Goal: Information Seeking & Learning: Learn about a topic

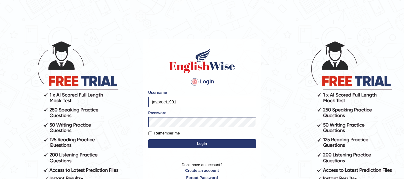
click at [188, 143] on button "Login" at bounding box center [202, 143] width 108 height 9
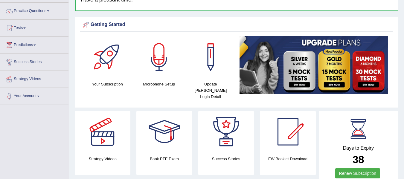
scroll to position [24, 0]
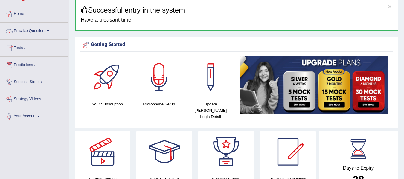
click at [25, 48] on link "Tests" at bounding box center [34, 47] width 68 height 15
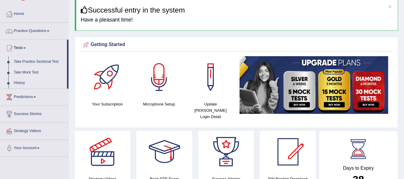
click at [29, 73] on link "Take Mock Test" at bounding box center [39, 72] width 56 height 11
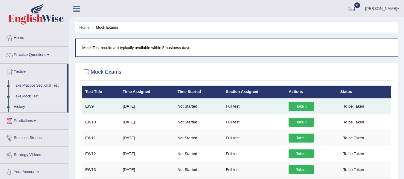
click at [299, 107] on link "Take it" at bounding box center [301, 106] width 25 height 9
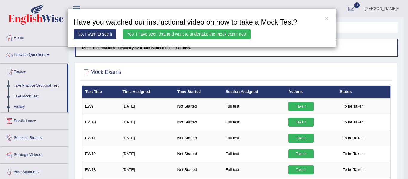
click at [226, 33] on link "Yes, I have seen that and want to undertake the mock exam now" at bounding box center [187, 34] width 128 height 10
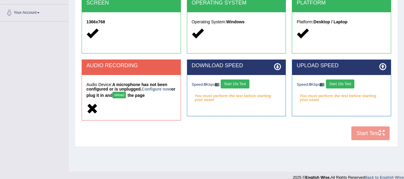
scroll to position [135, 0]
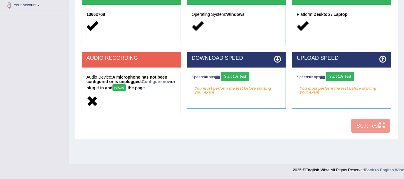
click at [235, 73] on button "Start 10s Test" at bounding box center [235, 76] width 28 height 9
click at [159, 81] on link "Configure now" at bounding box center [156, 81] width 29 height 5
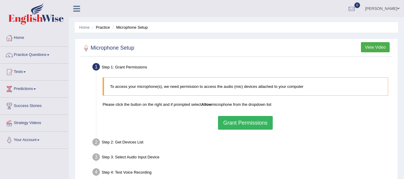
click at [250, 121] on button "Grant Permissions" at bounding box center [245, 123] width 54 height 14
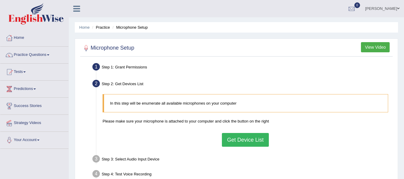
click at [231, 140] on button "Get Device List" at bounding box center [245, 140] width 47 height 14
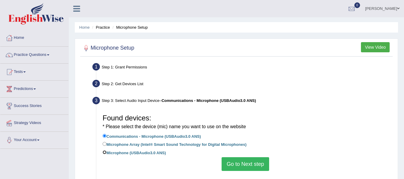
click at [103, 152] on input "Microphone (USBAudio3.0 ANS)" at bounding box center [105, 152] width 4 height 4
radio input "true"
click at [242, 164] on button "Go to Next step" at bounding box center [246, 164] width 48 height 14
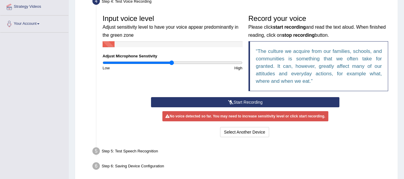
scroll to position [115, 0]
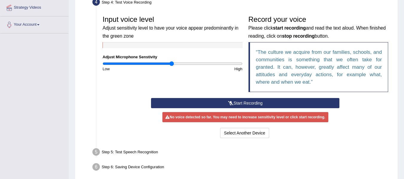
click at [262, 102] on button "Start Recording" at bounding box center [245, 103] width 188 height 10
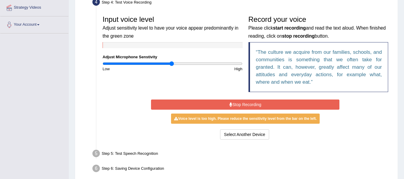
click at [262, 102] on button "Stop Recording" at bounding box center [245, 105] width 188 height 10
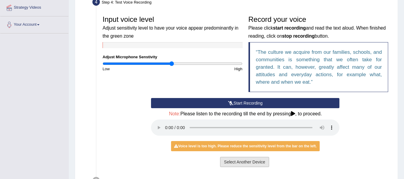
click at [236, 160] on button "Select Another Device" at bounding box center [244, 162] width 49 height 10
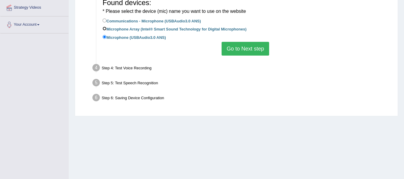
click at [104, 29] on input "Microphone Array (Intel® Smart Sound Technology for Digital Microphones)" at bounding box center [105, 29] width 4 height 4
radio input "true"
click at [104, 19] on input "Communications - Microphone (USBAudio3.0 ANS)" at bounding box center [105, 21] width 4 height 4
radio input "true"
click at [233, 50] on button "Go to Next step" at bounding box center [246, 49] width 48 height 14
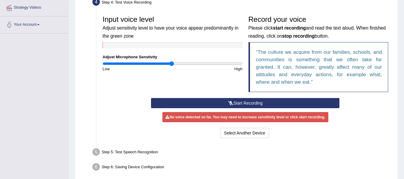
click at [239, 101] on button "Start Recording" at bounding box center [245, 103] width 188 height 10
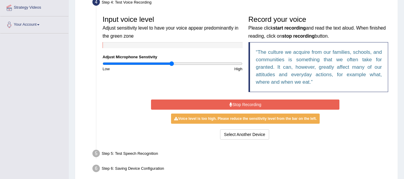
click at [239, 101] on button "Stop Recording" at bounding box center [245, 105] width 188 height 10
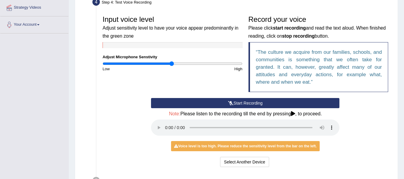
click at [238, 104] on button "Start Recording" at bounding box center [245, 103] width 188 height 10
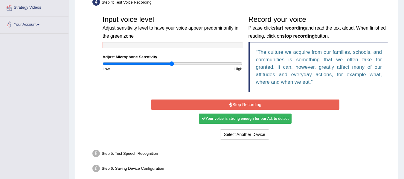
click at [238, 104] on button "Stop Recording" at bounding box center [245, 105] width 188 height 10
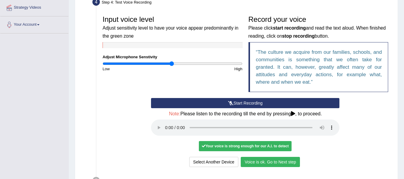
click at [276, 162] on button "Voice is ok. Go to Next step" at bounding box center [270, 162] width 59 height 10
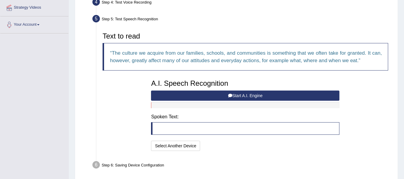
click at [233, 96] on button "Start A.I. Engine" at bounding box center [245, 96] width 188 height 10
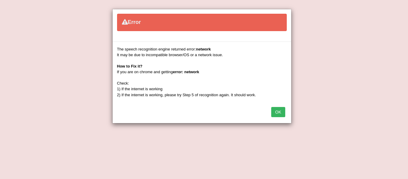
click at [280, 115] on button "OK" at bounding box center [278, 112] width 14 height 10
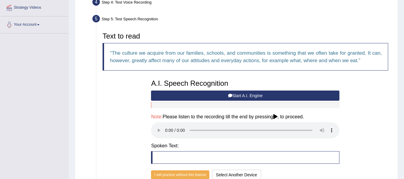
click at [245, 92] on button "Start A.I. Engine" at bounding box center [245, 96] width 188 height 10
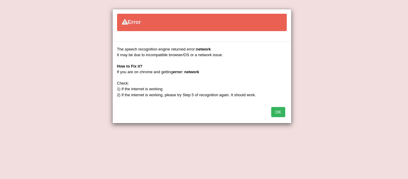
click at [281, 114] on button "OK" at bounding box center [278, 112] width 14 height 10
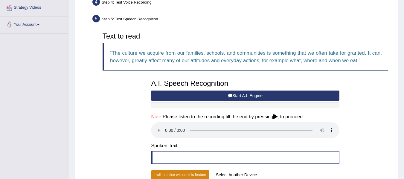
click at [190, 173] on button "I will practice without this feature" at bounding box center [180, 174] width 58 height 9
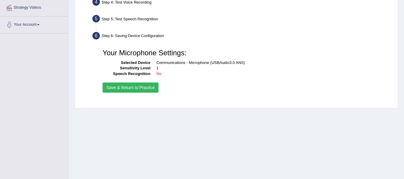
click at [137, 88] on button "Save & Return to Practice" at bounding box center [131, 88] width 56 height 10
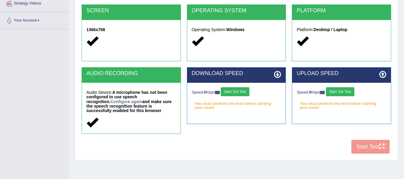
scroll to position [135, 0]
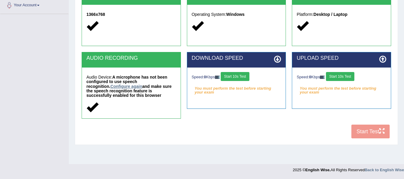
click at [110, 87] on link "Configure again" at bounding box center [126, 86] width 32 height 5
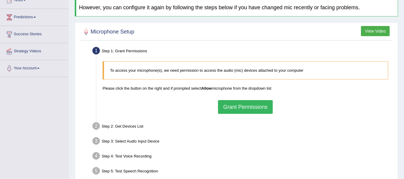
scroll to position [100, 0]
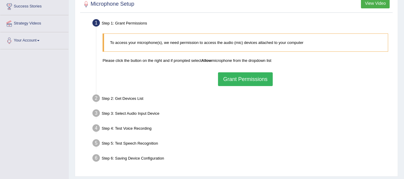
click at [238, 77] on button "Grant Permissions" at bounding box center [245, 79] width 54 height 14
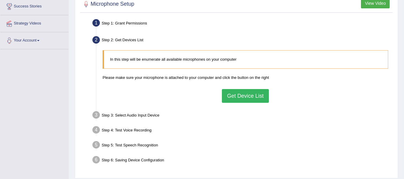
click at [238, 96] on button "Get Device List" at bounding box center [245, 96] width 47 height 14
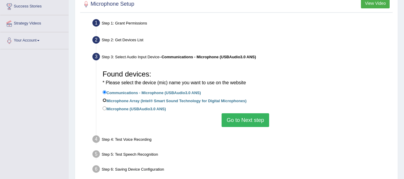
click at [105, 99] on input "Microphone Array (Intel® Smart Sound Technology for Digital Microphones)" at bounding box center [105, 100] width 4 height 4
radio input "true"
click at [241, 118] on button "Go to Next step" at bounding box center [246, 120] width 48 height 14
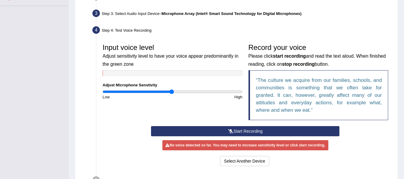
scroll to position [147, 0]
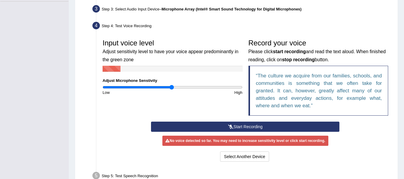
click at [259, 127] on button "Start Recording" at bounding box center [245, 127] width 188 height 10
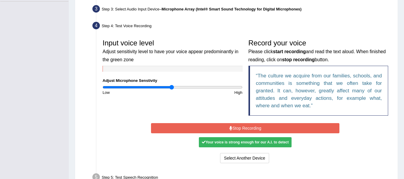
click at [259, 127] on button "Stop Recording" at bounding box center [245, 128] width 188 height 10
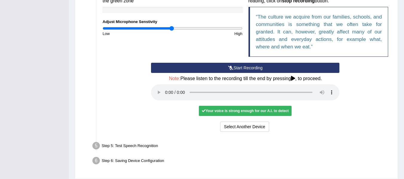
scroll to position [219, 0]
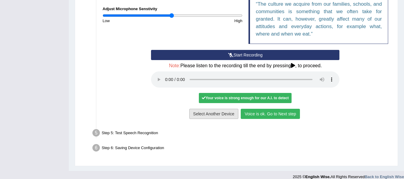
click at [229, 116] on button "Select Another Device" at bounding box center [213, 114] width 49 height 10
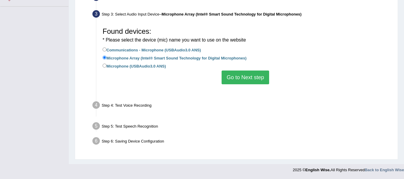
scroll to position [135, 0]
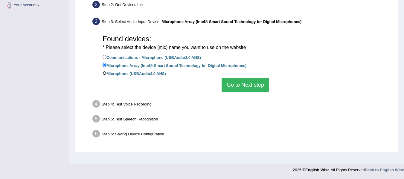
click at [103, 73] on input "Microphone (USBAudio3.0 ANS)" at bounding box center [105, 73] width 4 height 4
radio input "true"
click at [245, 86] on button "Go to Next step" at bounding box center [246, 85] width 48 height 14
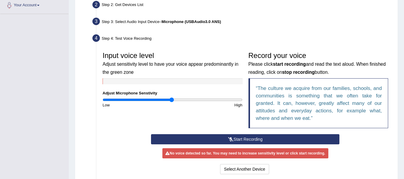
click at [224, 138] on button "Start Recording" at bounding box center [245, 139] width 188 height 10
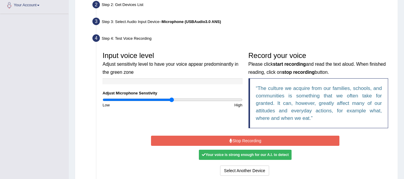
click at [229, 139] on icon at bounding box center [230, 141] width 3 height 4
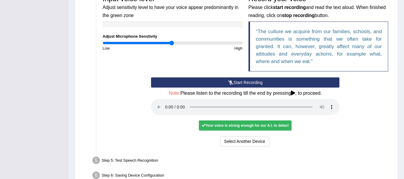
scroll to position [195, 0]
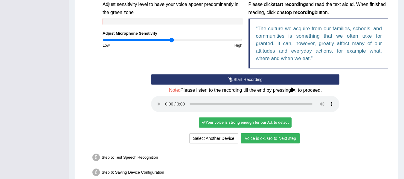
click at [266, 138] on button "Voice is ok. Go to Next step" at bounding box center [270, 138] width 59 height 10
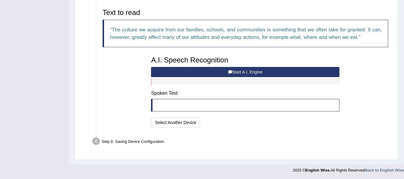
click at [222, 70] on button "Start A.I. Engine" at bounding box center [245, 72] width 188 height 10
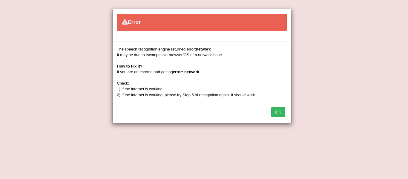
click at [279, 112] on button "OK" at bounding box center [278, 112] width 14 height 10
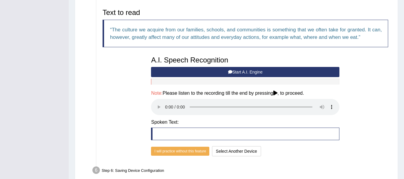
click at [214, 71] on button "Start A.I. Engine" at bounding box center [245, 72] width 188 height 10
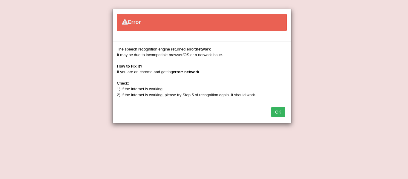
click at [278, 112] on button "OK" at bounding box center [278, 112] width 14 height 10
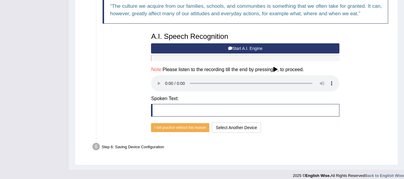
scroll to position [224, 0]
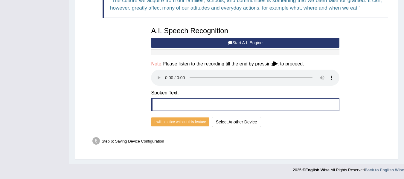
click at [181, 42] on button "Start A.I. Engine" at bounding box center [245, 43] width 188 height 10
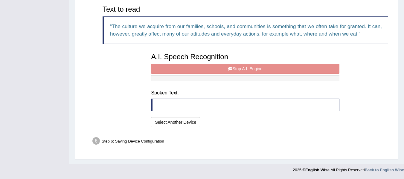
scroll to position [195, 0]
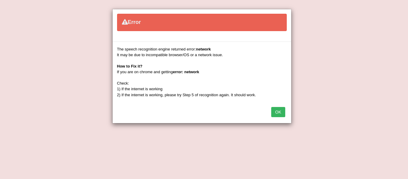
click at [283, 112] on button "OK" at bounding box center [278, 112] width 14 height 10
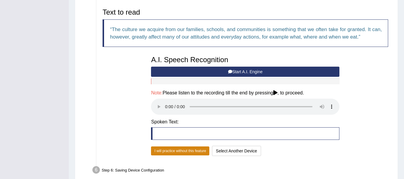
click at [179, 152] on button "I will practice without this feature" at bounding box center [180, 151] width 58 height 9
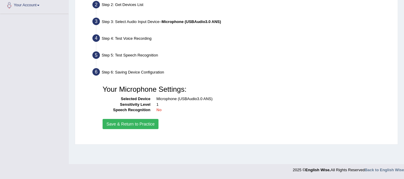
scroll to position [135, 0]
click at [148, 125] on button "Save & Return to Practice" at bounding box center [131, 124] width 56 height 10
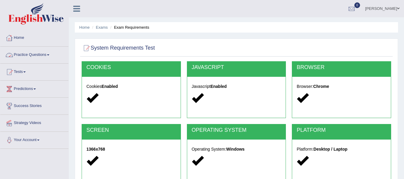
click at [22, 55] on link "Practice Questions" at bounding box center [34, 54] width 68 height 15
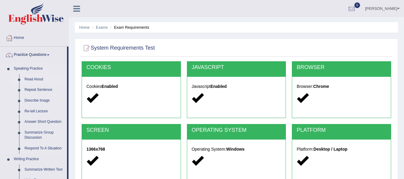
click at [30, 79] on link "Read Aloud" at bounding box center [44, 79] width 45 height 11
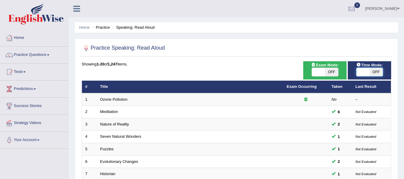
click at [368, 71] on span at bounding box center [362, 72] width 13 height 8
checkbox input "true"
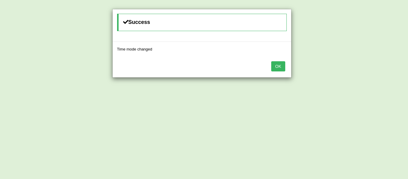
click at [279, 65] on button "OK" at bounding box center [278, 66] width 14 height 10
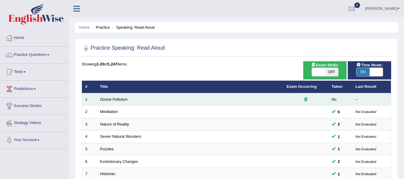
click at [221, 100] on td "Ozone Pollution" at bounding box center [190, 99] width 187 height 13
click at [108, 99] on link "Ozone Pollution" at bounding box center [114, 99] width 28 height 4
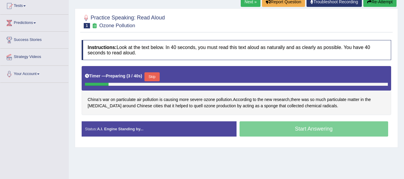
scroll to position [72, 0]
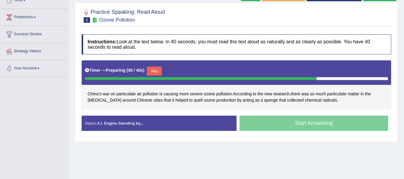
click at [155, 70] on button "Skip" at bounding box center [154, 71] width 15 height 9
